Goal: Find specific page/section

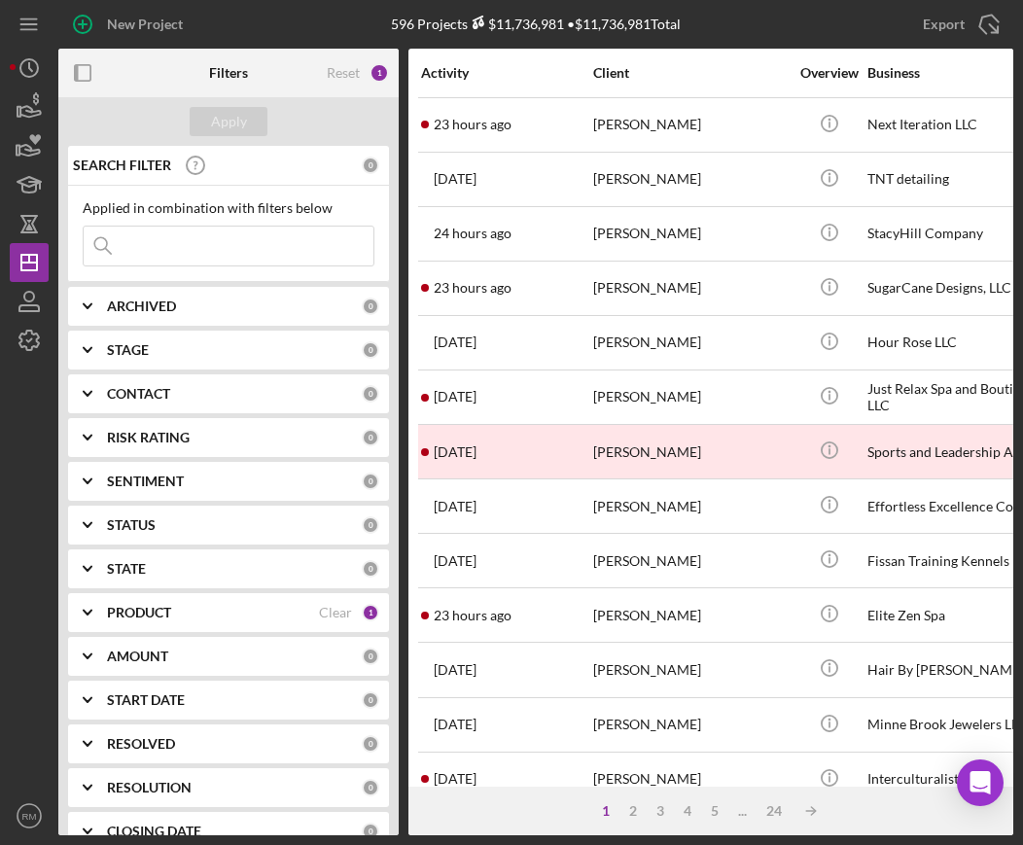
click at [184, 314] on div "ARCHIVED 0" at bounding box center [243, 305] width 272 height 17
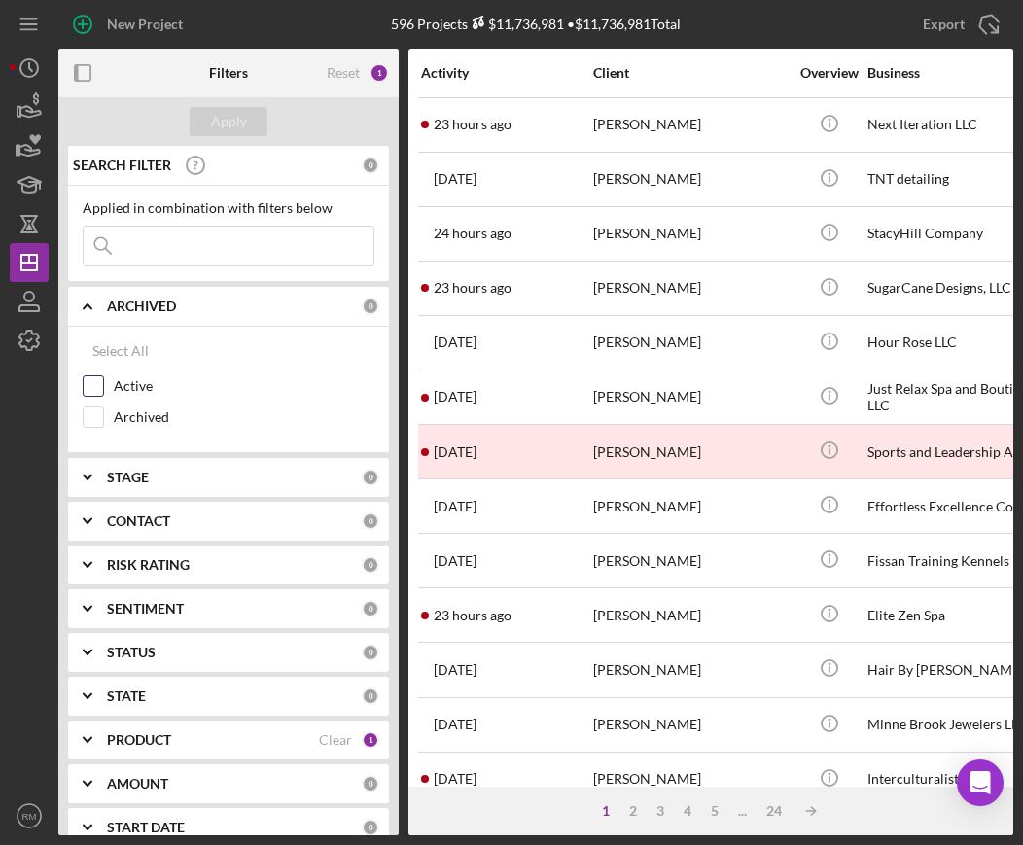
click at [91, 389] on input "Active" at bounding box center [93, 385] width 19 height 19
checkbox input "true"
click at [144, 317] on div "ARCHIVED Clear 1" at bounding box center [243, 306] width 272 height 39
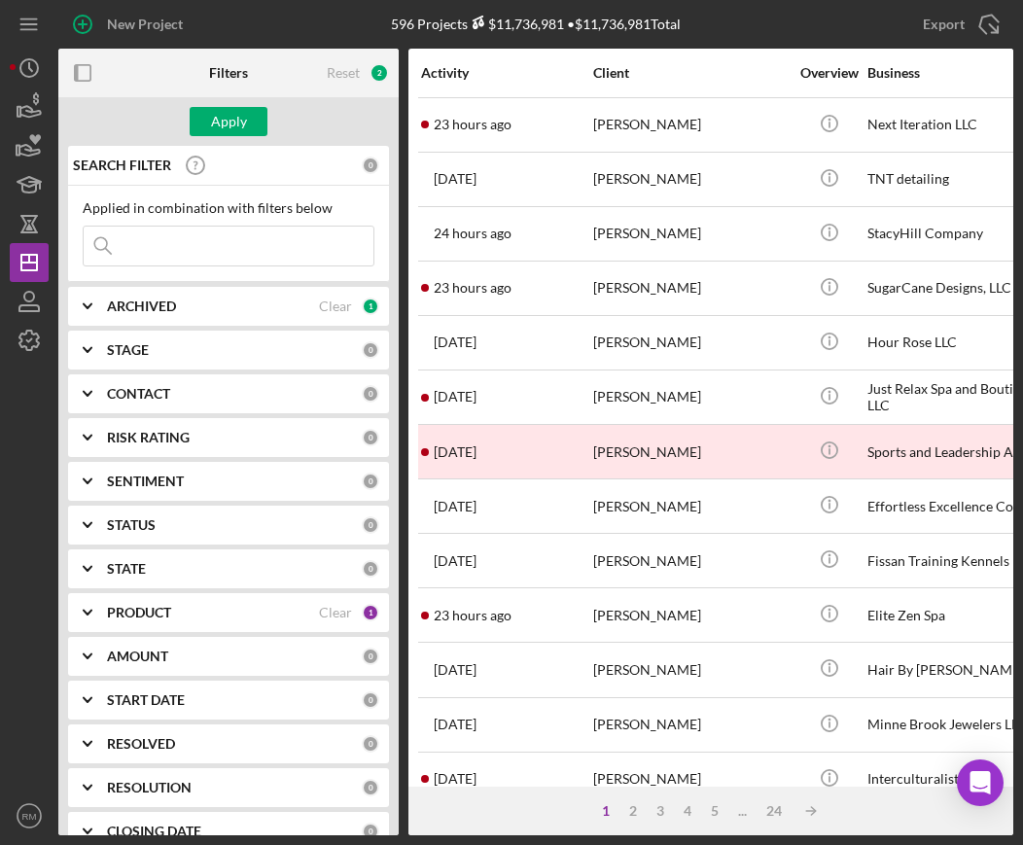
click at [139, 361] on div "STAGE 0" at bounding box center [243, 349] width 272 height 39
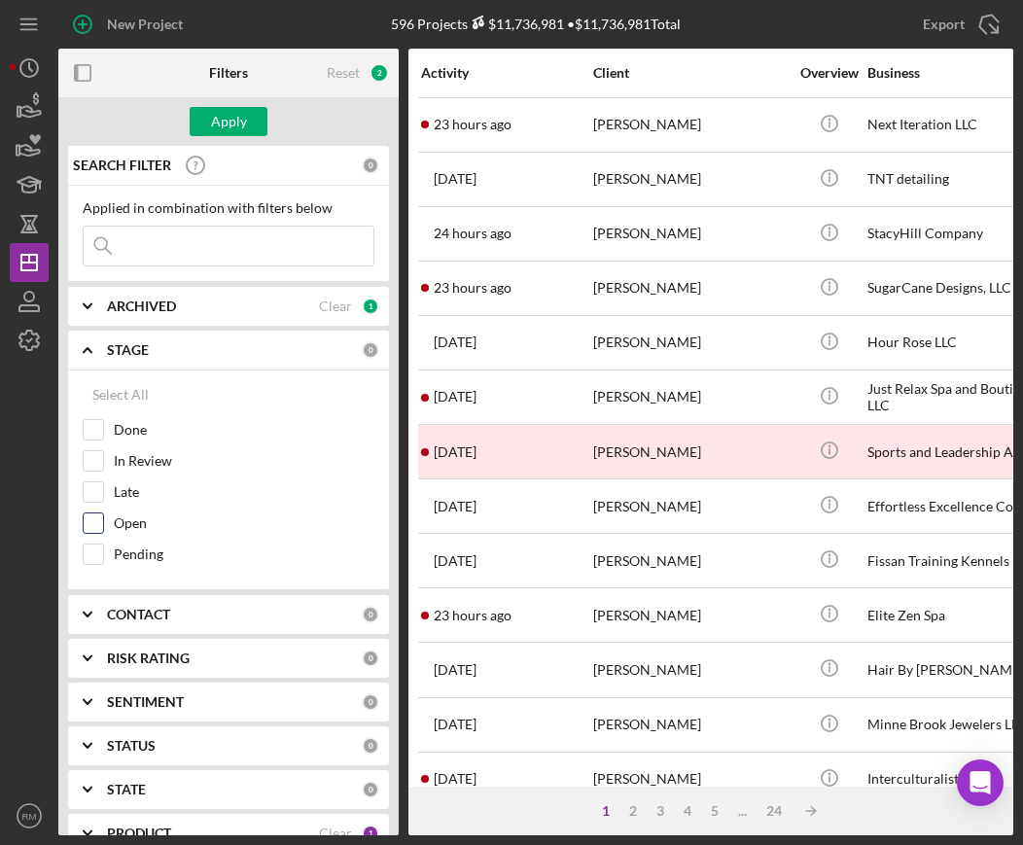
click at [97, 519] on input "Open" at bounding box center [93, 522] width 19 height 19
checkbox input "true"
click at [91, 465] on input "In Review" at bounding box center [93, 460] width 19 height 19
checkbox input "true"
click at [145, 347] on b "STAGE" at bounding box center [128, 350] width 42 height 16
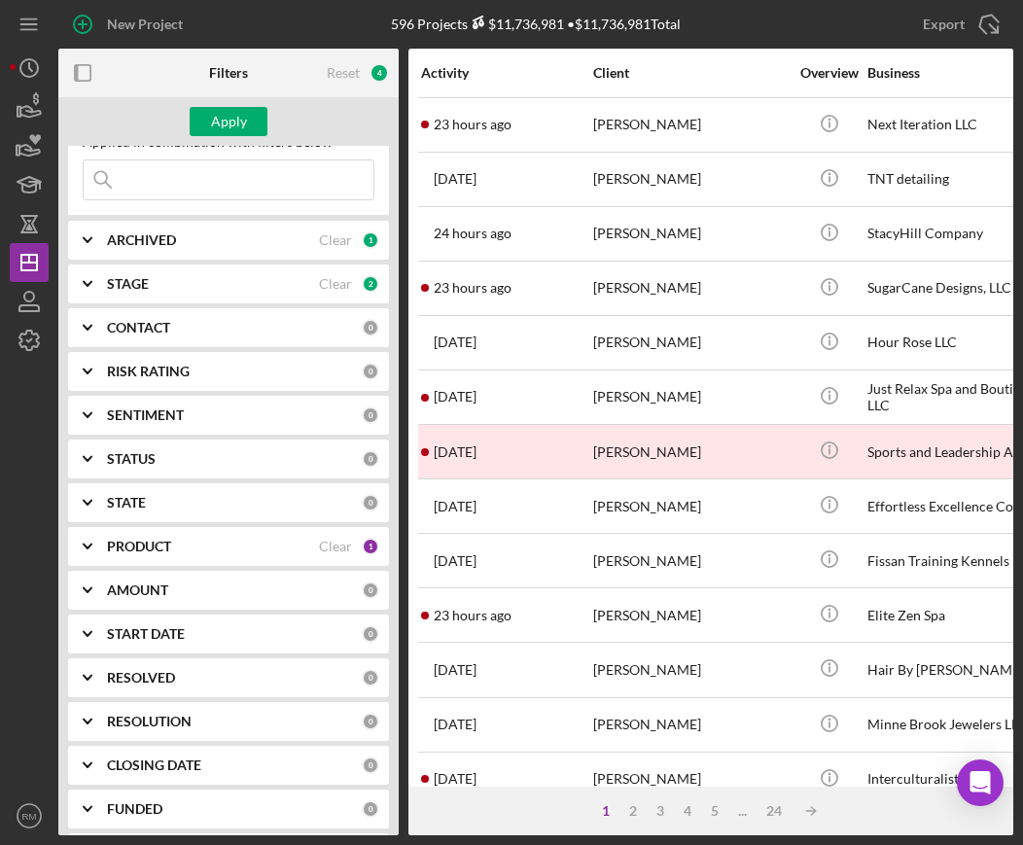
scroll to position [118, 0]
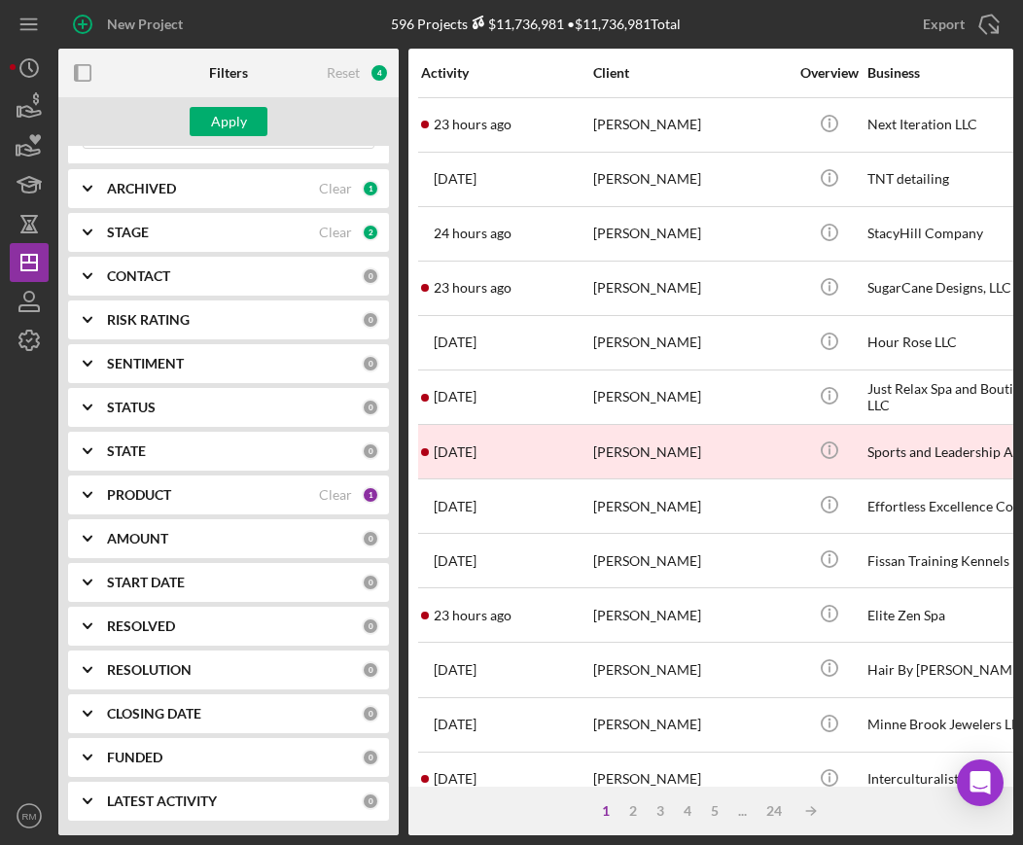
click at [155, 659] on div "RESOLUTION 0" at bounding box center [243, 669] width 272 height 39
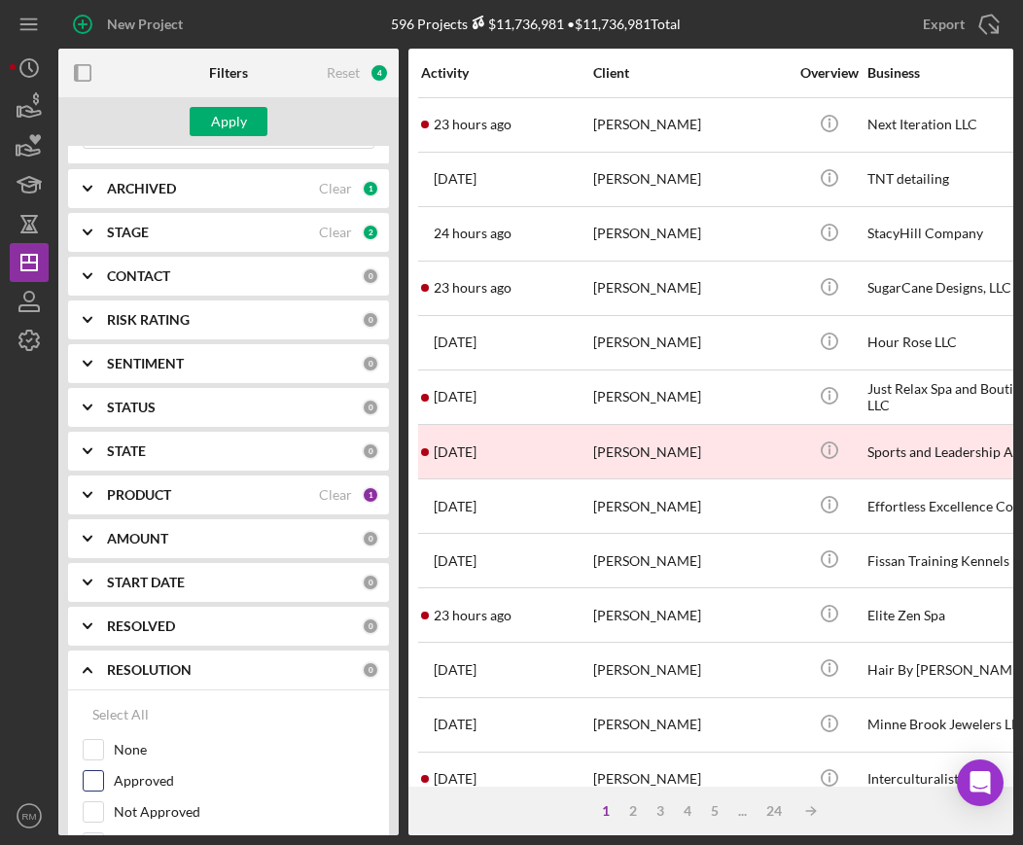
click at [98, 778] on input "Approved" at bounding box center [93, 780] width 19 height 19
checkbox input "false"
click at [95, 760] on div "None" at bounding box center [229, 754] width 292 height 31
click at [95, 751] on input "None" at bounding box center [93, 749] width 19 height 19
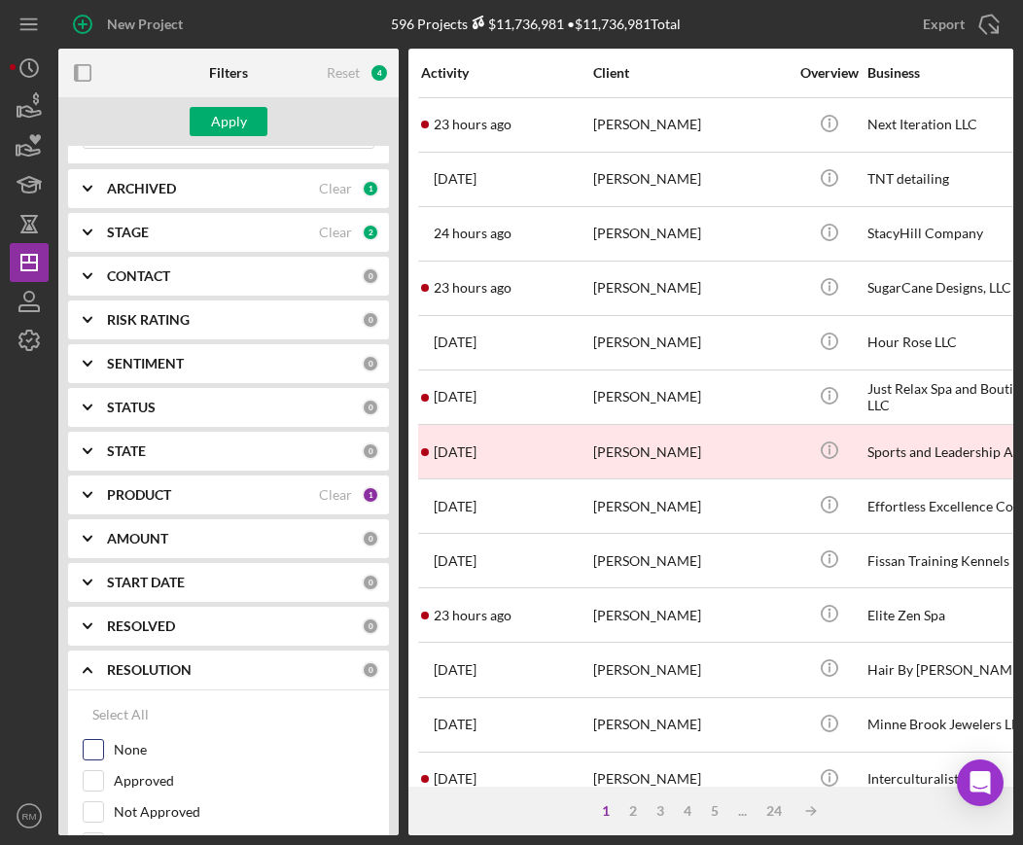
checkbox input "true"
click at [244, 130] on div "Apply" at bounding box center [229, 121] width 36 height 29
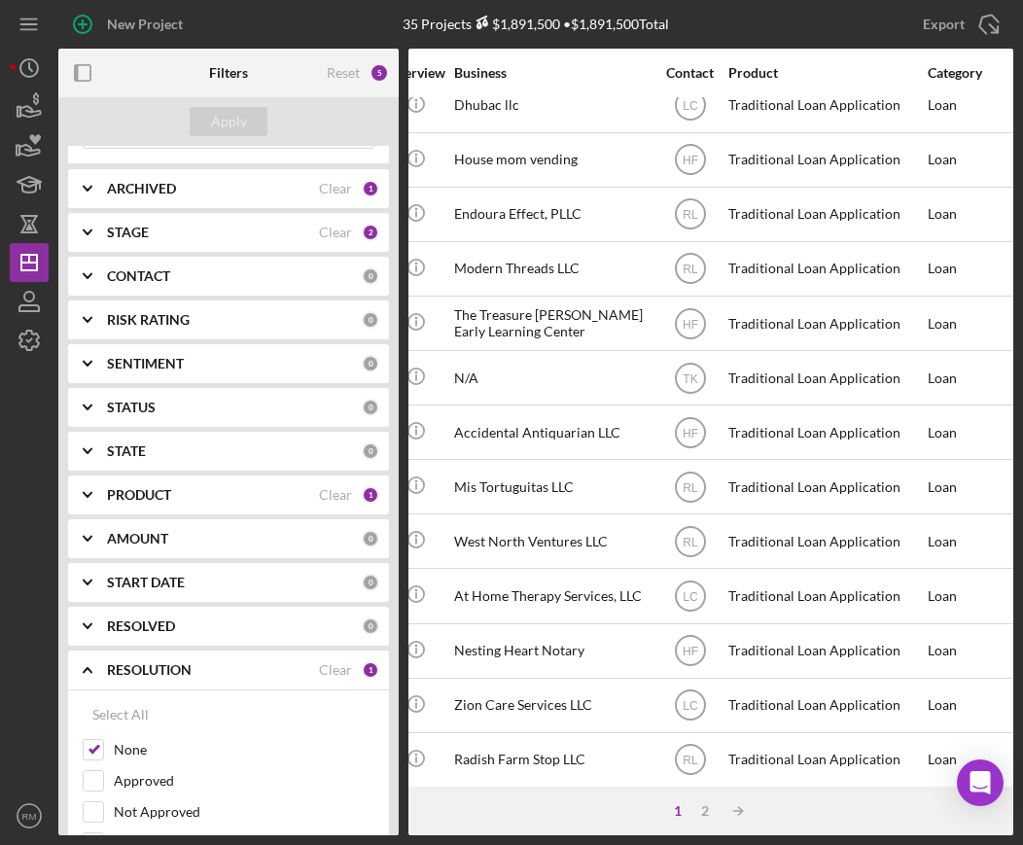
scroll to position [703, 413]
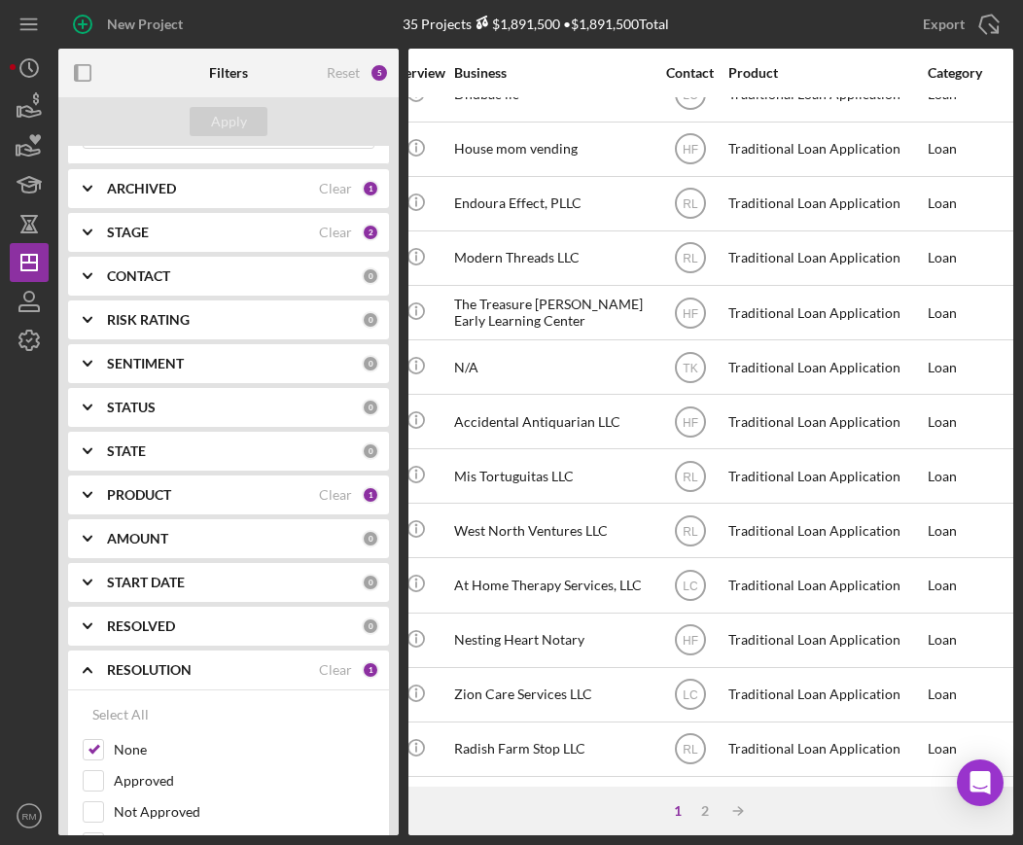
click at [702, 828] on div "1 2 Icon/Table Sort Arrow" at bounding box center [710, 810] width 605 height 49
click at [702, 814] on div "2" at bounding box center [704, 811] width 27 height 16
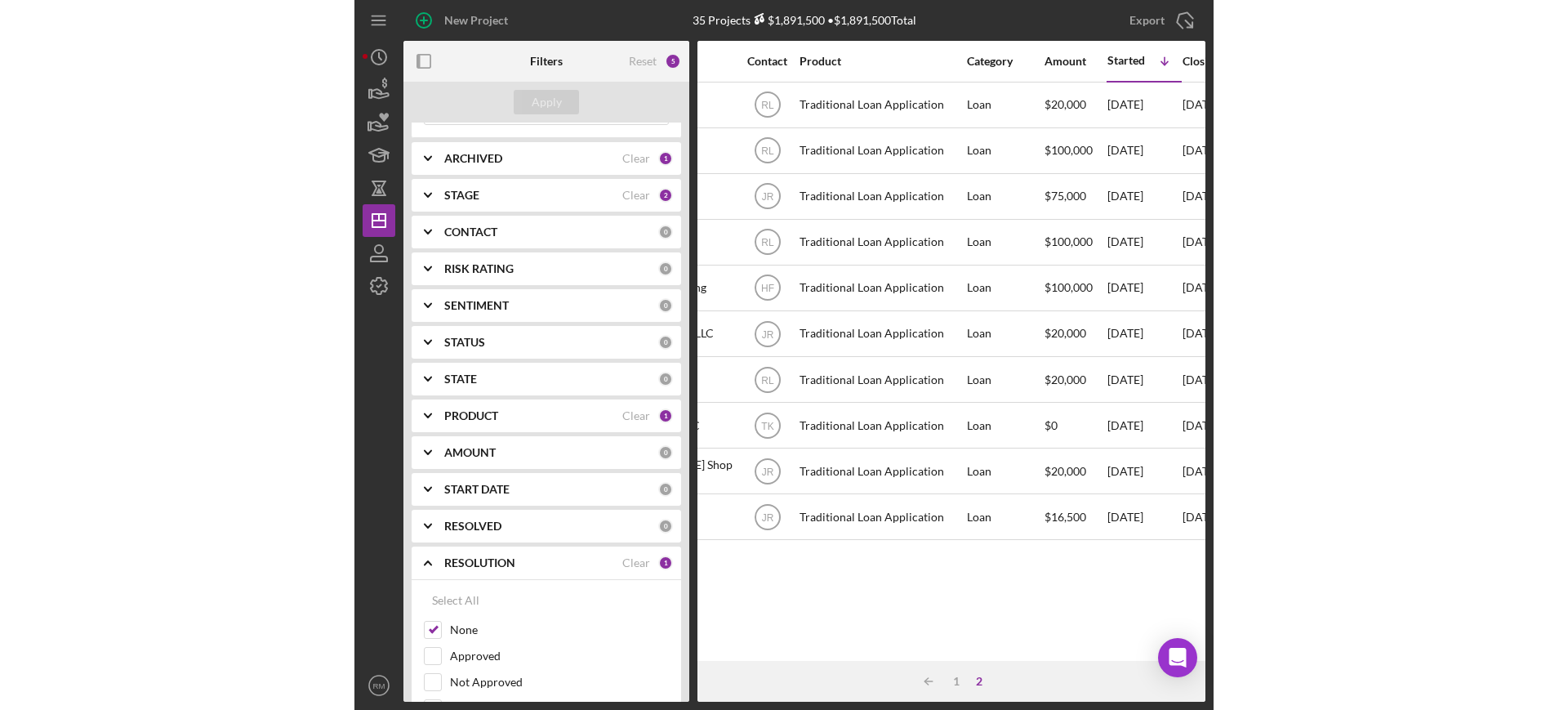
scroll to position [0, 514]
